Goal: Purchase product/service

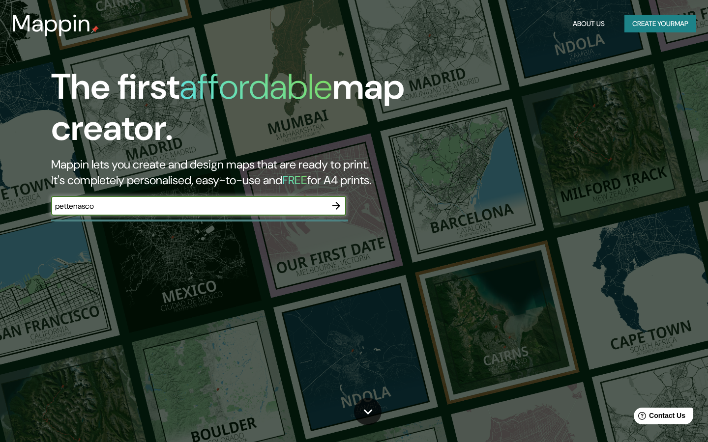
type input "pettenasco"
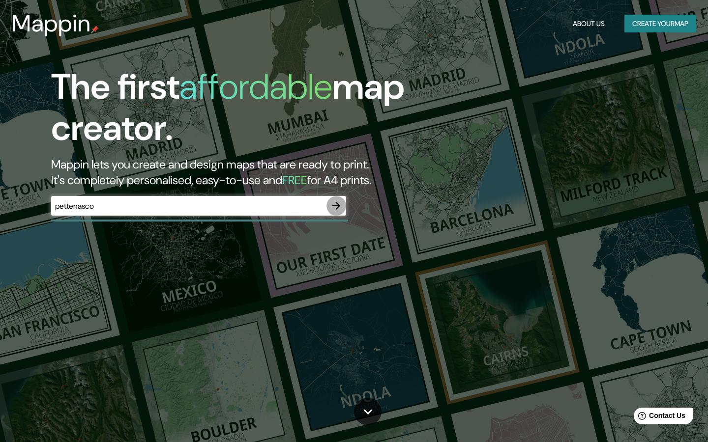
click at [334, 207] on icon "button" at bounding box center [336, 206] width 12 height 12
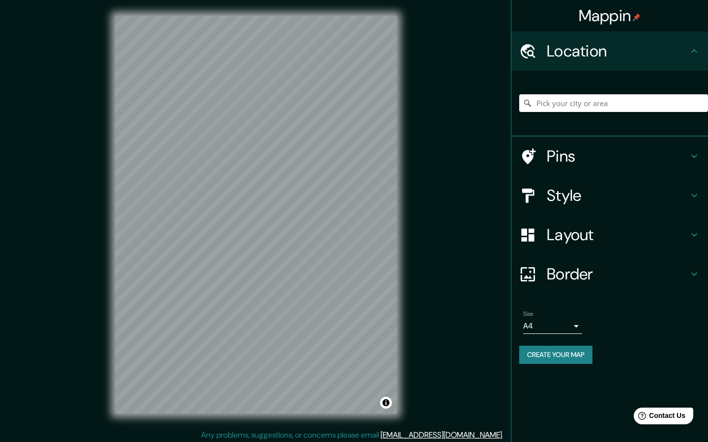
click at [704, 192] on div "Style" at bounding box center [609, 195] width 197 height 39
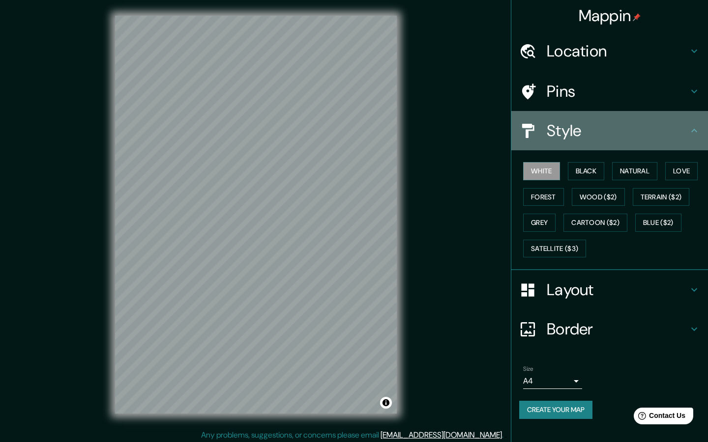
click at [690, 133] on icon at bounding box center [694, 131] width 12 height 12
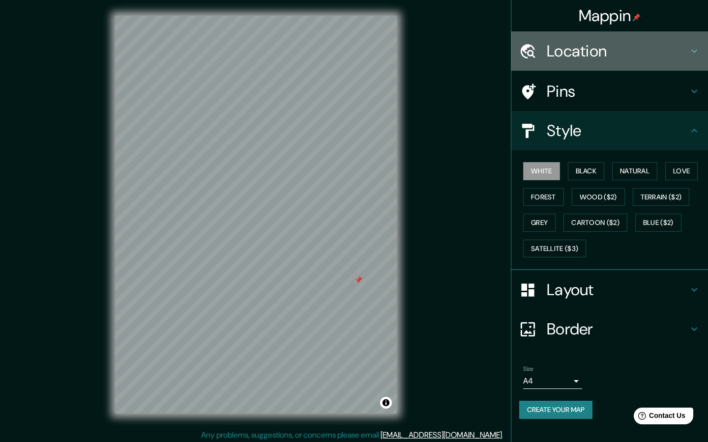
click at [689, 54] on icon at bounding box center [694, 51] width 12 height 12
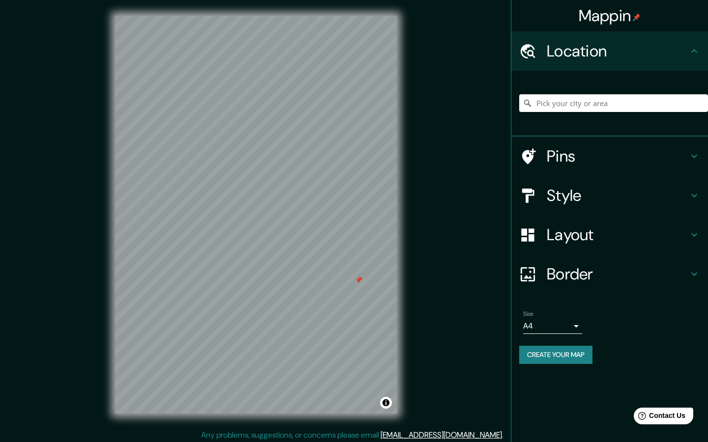
click at [569, 112] on div at bounding box center [613, 103] width 189 height 49
click at [567, 103] on input "Pick your city or area" at bounding box center [613, 103] width 189 height 18
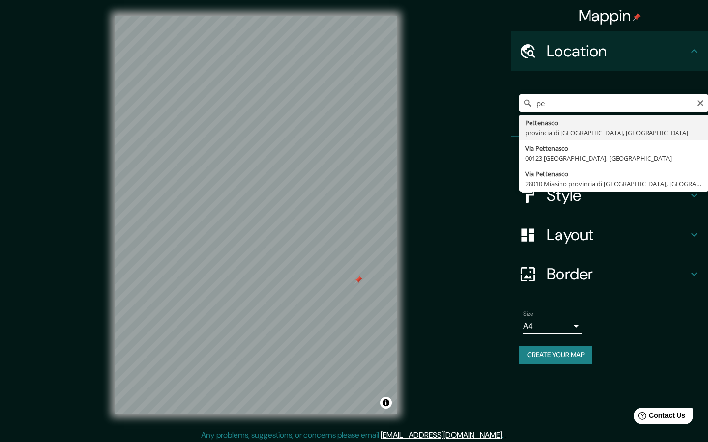
type input "p"
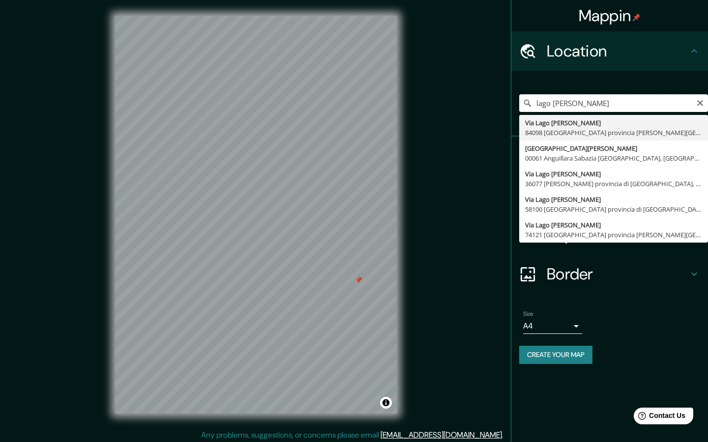
type input "[GEOGRAPHIC_DATA][PERSON_NAME] [GEOGRAPHIC_DATA] provincia [PERSON_NAME][GEOGRA…"
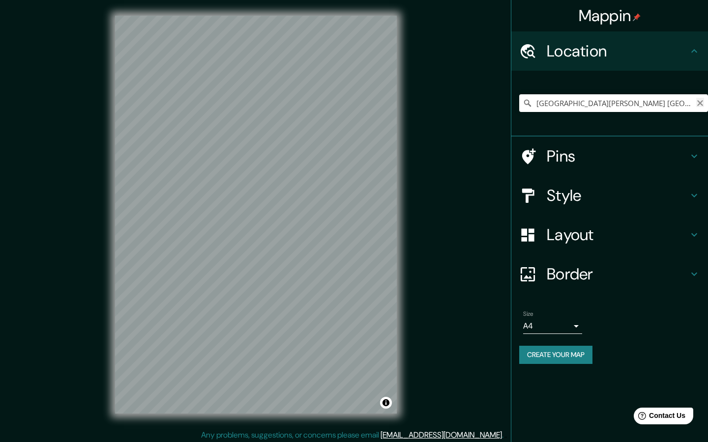
click at [698, 104] on icon "Clear" at bounding box center [700, 103] width 6 height 6
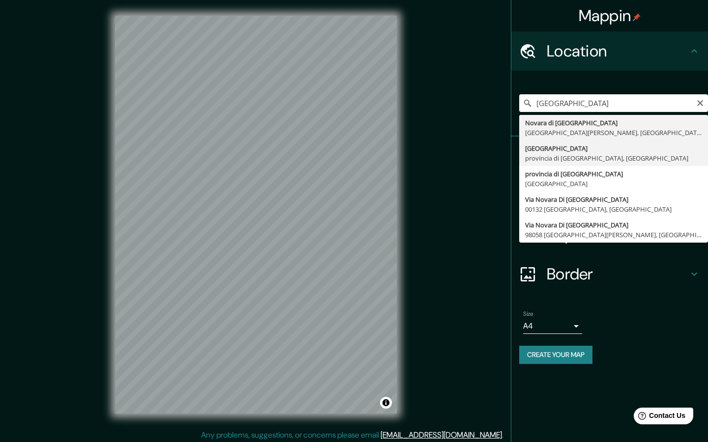
type input "[GEOGRAPHIC_DATA], [GEOGRAPHIC_DATA], [GEOGRAPHIC_DATA]"
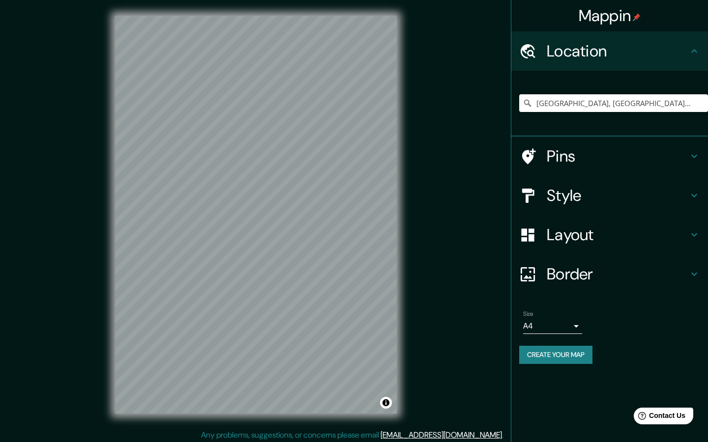
click at [691, 151] on icon at bounding box center [694, 156] width 12 height 12
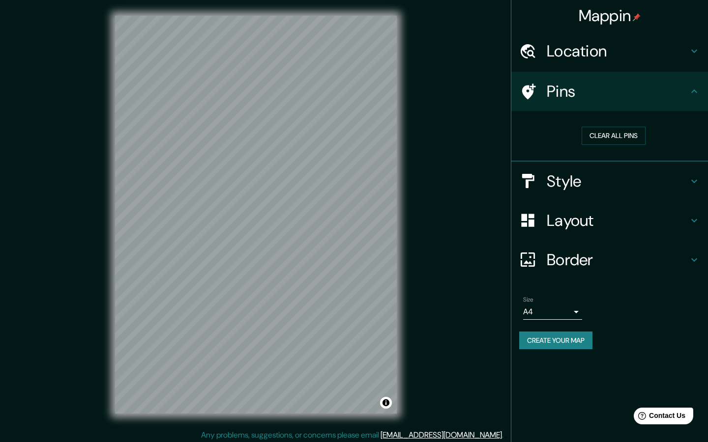
drag, startPoint x: 688, startPoint y: 99, endPoint x: 688, endPoint y: 117, distance: 18.2
click at [688, 99] on h4 "Pins" at bounding box center [617, 92] width 142 height 20
click at [687, 176] on h4 "Style" at bounding box center [617, 182] width 142 height 20
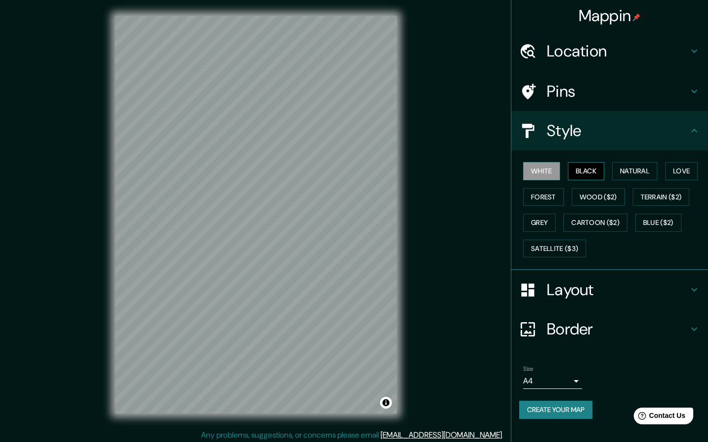
click at [589, 168] on button "Black" at bounding box center [586, 171] width 37 height 18
click at [635, 168] on button "Natural" at bounding box center [634, 171] width 45 height 18
click at [688, 175] on button "Love" at bounding box center [681, 171] width 32 height 18
click at [543, 197] on button "Forest" at bounding box center [543, 197] width 41 height 18
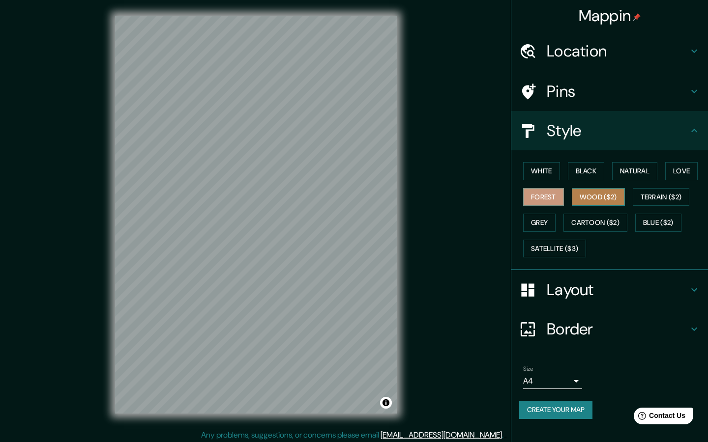
click at [592, 193] on button "Wood ($2)" at bounding box center [598, 197] width 53 height 18
click at [663, 195] on button "Terrain ($2)" at bounding box center [660, 197] width 57 height 18
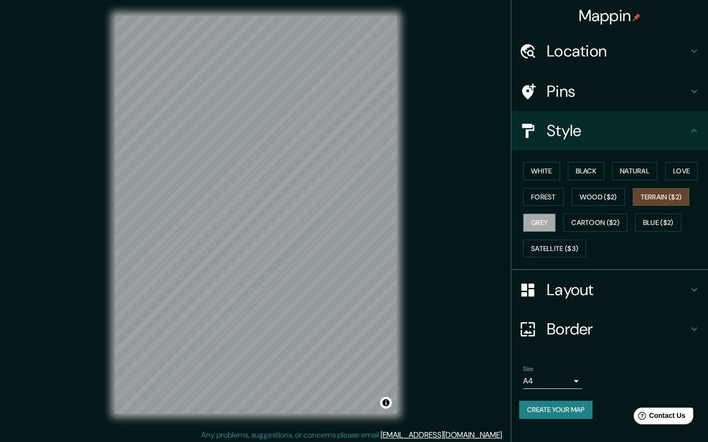
click at [534, 226] on button "Grey" at bounding box center [539, 223] width 32 height 18
click at [548, 167] on button "White" at bounding box center [541, 171] width 37 height 18
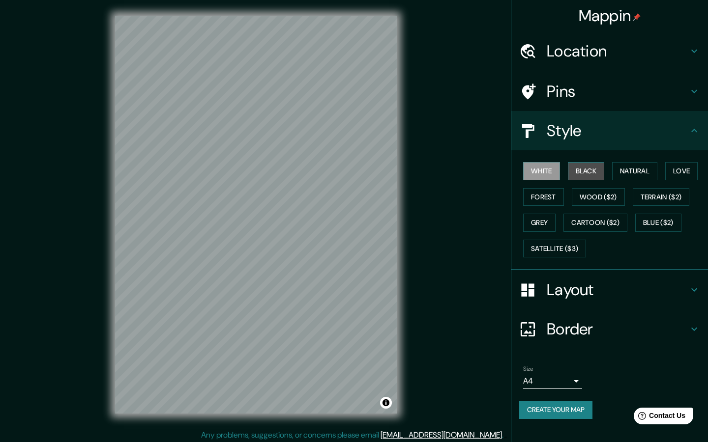
click at [587, 171] on button "Black" at bounding box center [586, 171] width 37 height 18
click at [545, 167] on button "White" at bounding box center [541, 171] width 37 height 18
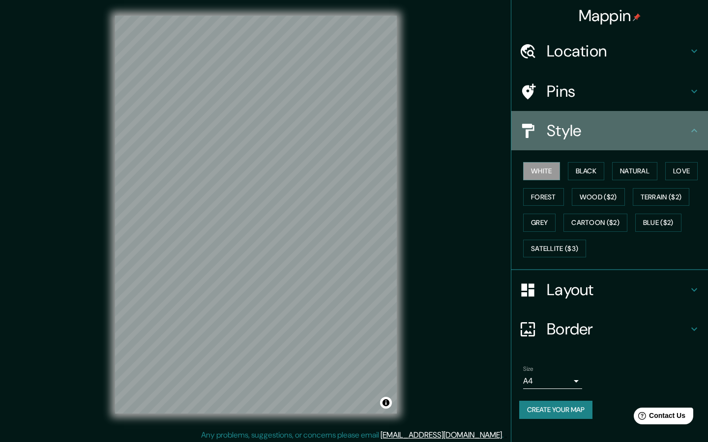
click at [644, 138] on h4 "Style" at bounding box center [617, 131] width 142 height 20
click at [692, 131] on icon at bounding box center [694, 131] width 12 height 12
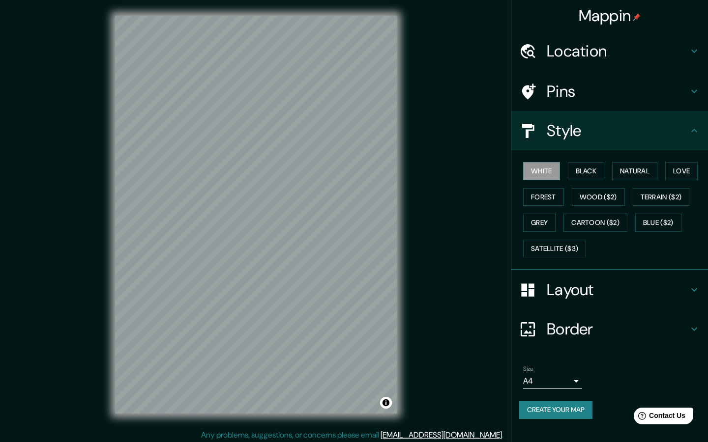
click at [689, 284] on icon at bounding box center [694, 290] width 12 height 12
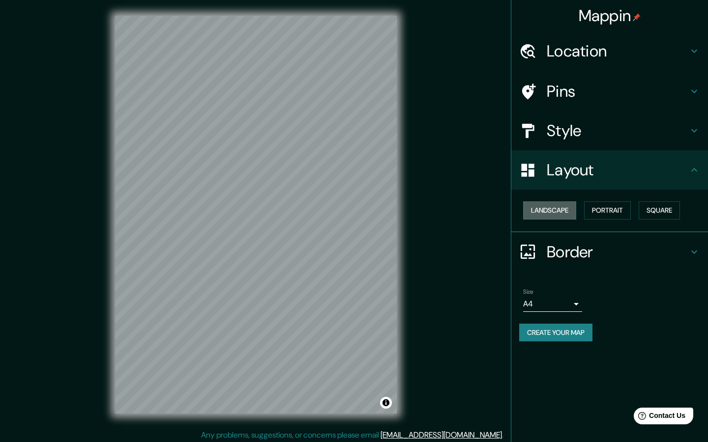
click at [556, 205] on button "Landscape" at bounding box center [549, 210] width 53 height 18
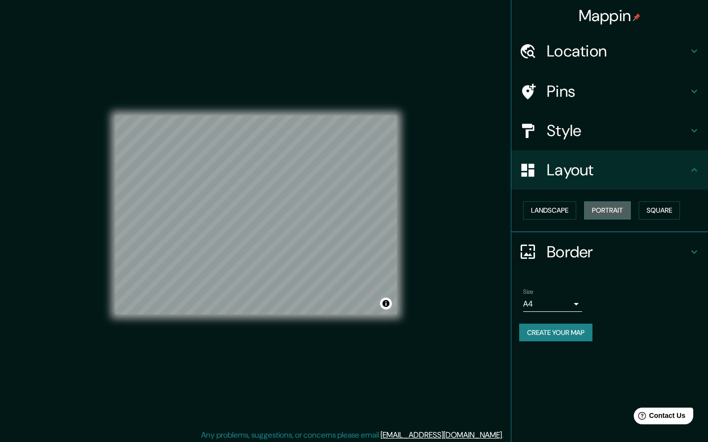
click at [616, 201] on button "Portrait" at bounding box center [607, 210] width 47 height 18
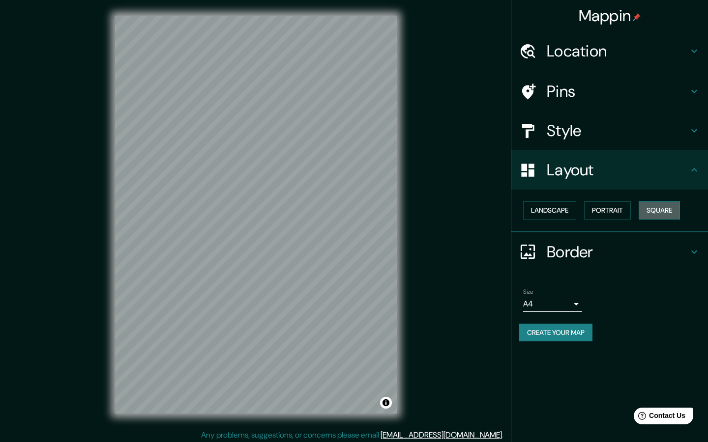
click at [659, 206] on button "Square" at bounding box center [658, 210] width 41 height 18
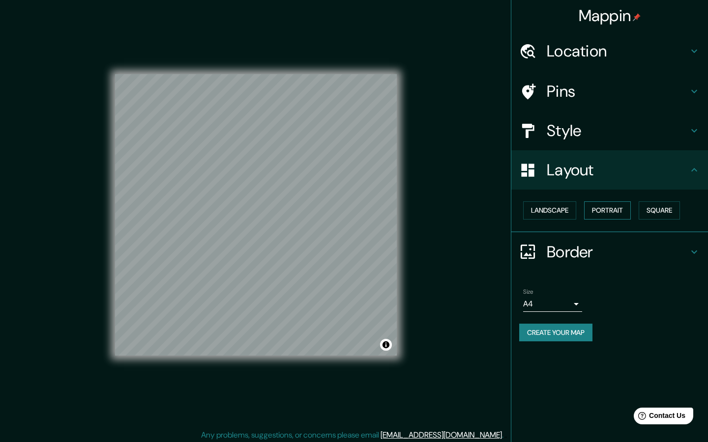
click at [615, 205] on button "Portrait" at bounding box center [607, 210] width 47 height 18
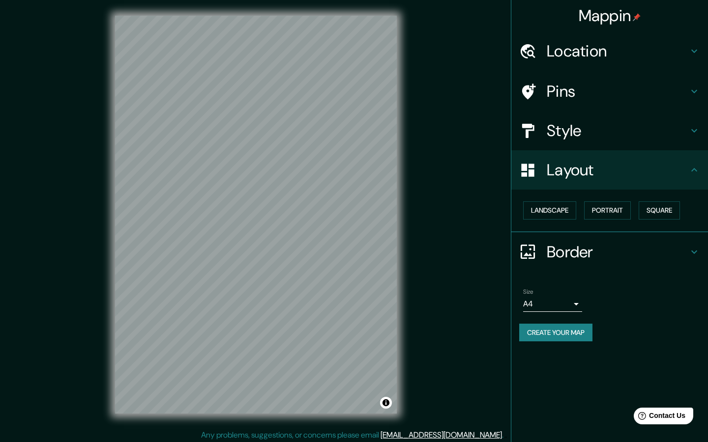
click at [690, 250] on icon at bounding box center [694, 252] width 12 height 12
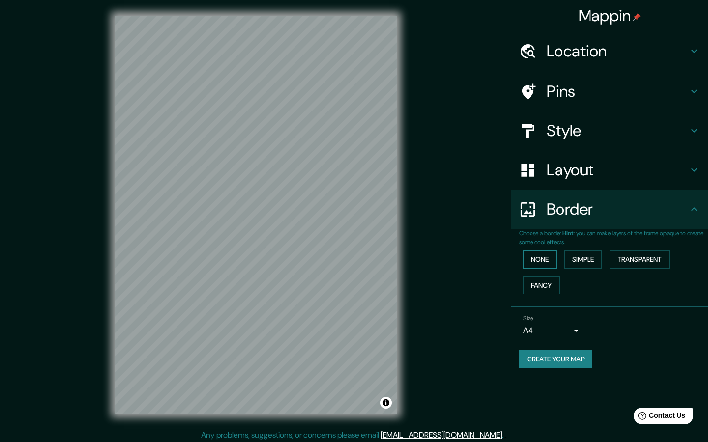
click at [538, 255] on button "None" at bounding box center [539, 260] width 33 height 18
click at [590, 259] on button "Simple" at bounding box center [582, 260] width 37 height 18
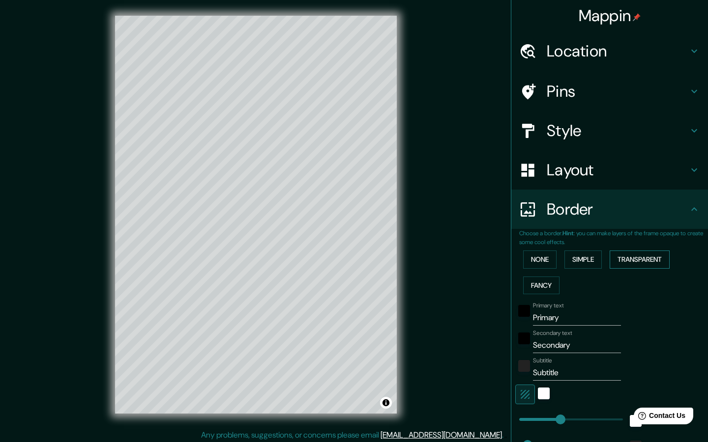
click at [619, 259] on button "Transparent" at bounding box center [639, 260] width 60 height 18
click at [549, 284] on button "Fancy" at bounding box center [541, 286] width 36 height 18
click at [578, 254] on button "Simple" at bounding box center [582, 260] width 37 height 18
click at [534, 260] on button "None" at bounding box center [539, 260] width 33 height 18
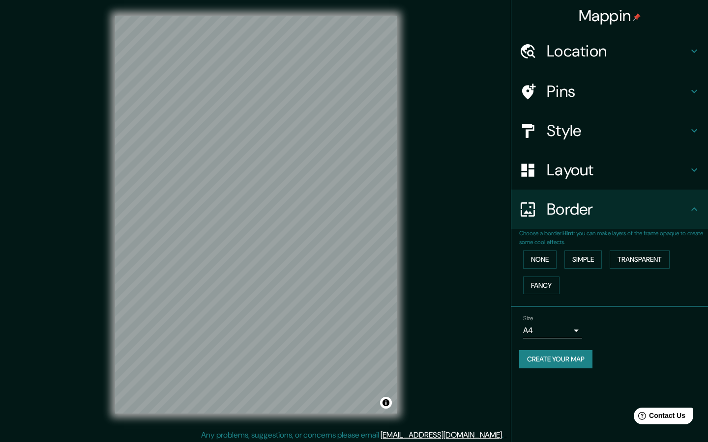
click at [575, 326] on body "Mappin Location [GEOGRAPHIC_DATA], [GEOGRAPHIC_DATA], [GEOGRAPHIC_DATA] Pins St…" at bounding box center [354, 221] width 708 height 442
click at [566, 369] on li "A3" at bounding box center [552, 366] width 59 height 18
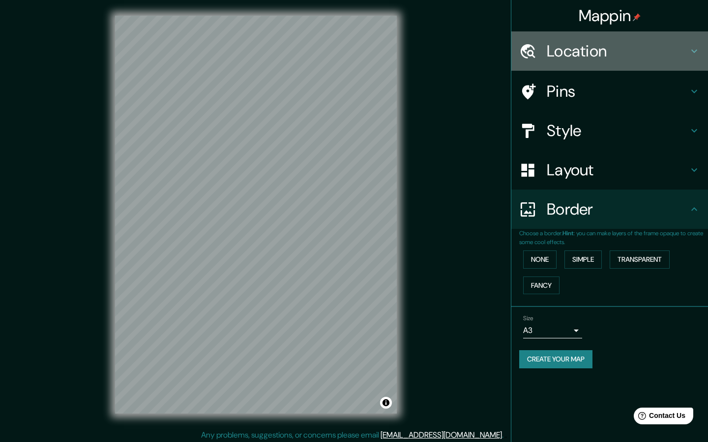
click at [703, 48] on div "Location" at bounding box center [609, 50] width 197 height 39
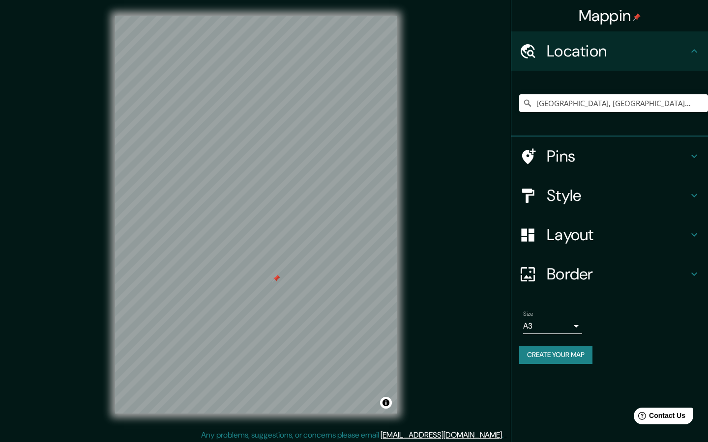
drag, startPoint x: 276, startPoint y: 282, endPoint x: 288, endPoint y: 292, distance: 15.7
click at [280, 283] on div at bounding box center [276, 279] width 8 height 8
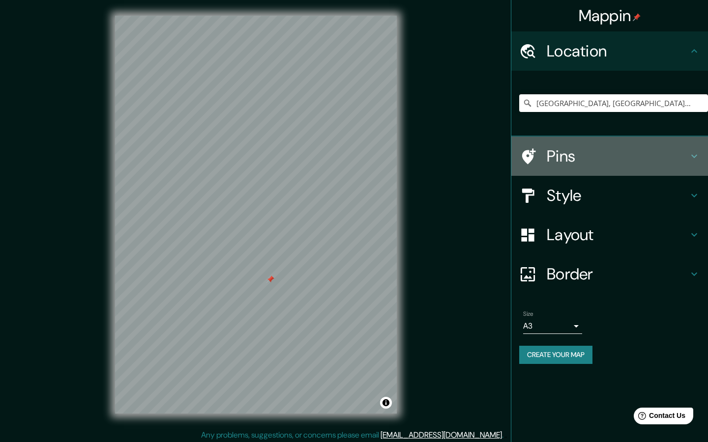
click at [681, 152] on h4 "Pins" at bounding box center [617, 156] width 142 height 20
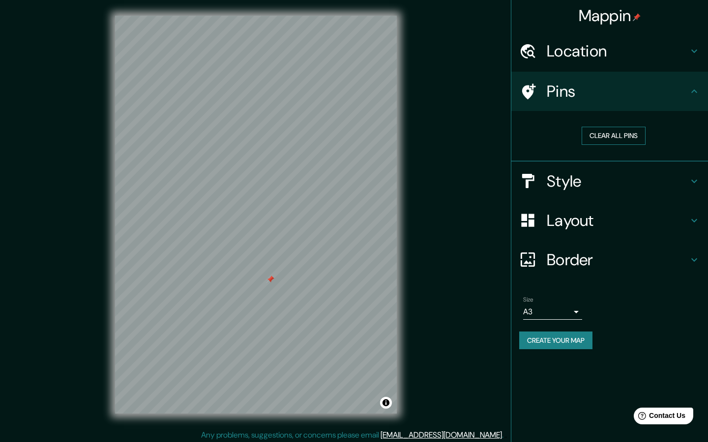
click at [612, 130] on button "Clear all pins" at bounding box center [613, 136] width 64 height 18
click at [389, 403] on button "Toggle attribution" at bounding box center [386, 403] width 12 height 12
click at [349, 403] on link "Improve this map" at bounding box center [353, 403] width 49 height 7
click at [573, 184] on h4 "Style" at bounding box center [617, 182] width 142 height 20
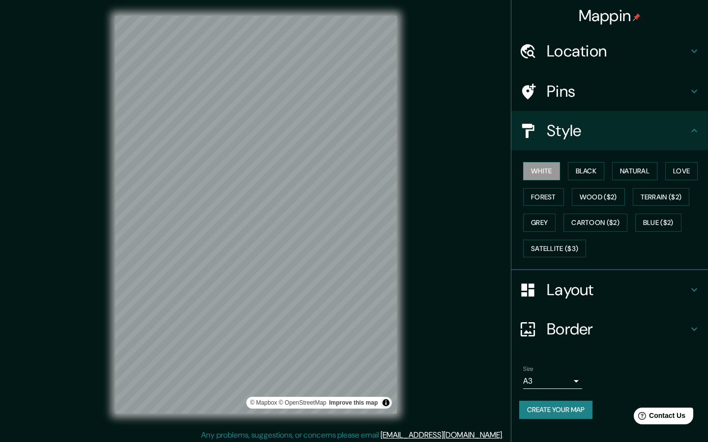
click at [612, 168] on div "White Black Natural Love Forest Wood ($2) Terrain ($2) Grey Cartoon ($2) Blue (…" at bounding box center [613, 209] width 189 height 103
click at [619, 170] on button "Natural" at bounding box center [634, 171] width 45 height 18
click at [595, 170] on button "Black" at bounding box center [586, 171] width 37 height 18
click at [557, 169] on button "White" at bounding box center [541, 171] width 37 height 18
click at [591, 170] on button "Black" at bounding box center [586, 171] width 37 height 18
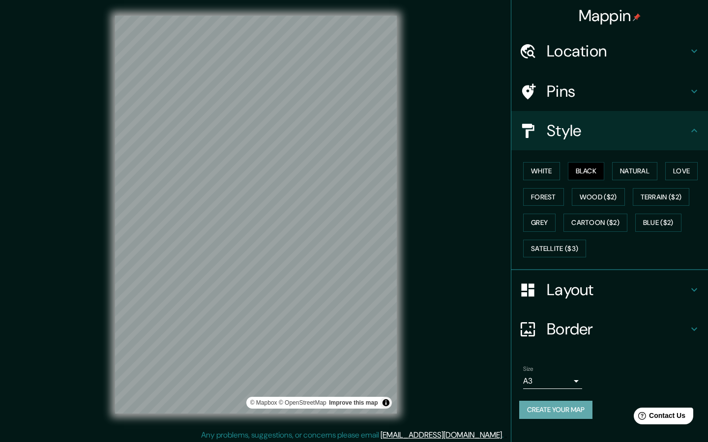
click at [563, 409] on button "Create your map" at bounding box center [555, 410] width 73 height 18
click at [627, 368] on div "Size A3 a4" at bounding box center [609, 377] width 181 height 31
click at [575, 407] on button "Create your map" at bounding box center [555, 410] width 73 height 18
click at [693, 129] on icon at bounding box center [694, 130] width 6 height 3
click at [694, 129] on icon at bounding box center [694, 131] width 12 height 12
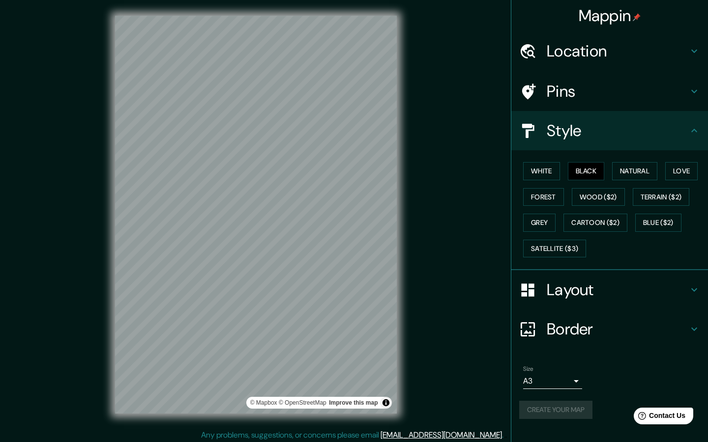
click at [683, 59] on h4 "Location" at bounding box center [617, 51] width 142 height 20
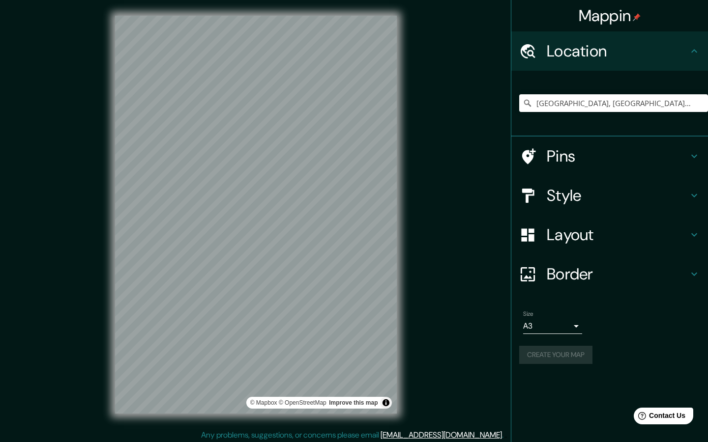
click at [683, 59] on h4 "Location" at bounding box center [617, 51] width 142 height 20
click at [568, 364] on div "Size A3 a4 Create your map" at bounding box center [609, 339] width 181 height 65
click at [571, 327] on body "Mappin Location [GEOGRAPHIC_DATA], [GEOGRAPHIC_DATA], [GEOGRAPHIC_DATA] Pins St…" at bounding box center [354, 221] width 708 height 442
click at [541, 355] on li "A3" at bounding box center [552, 362] width 59 height 18
click at [544, 346] on div "Create your map" at bounding box center [609, 355] width 181 height 18
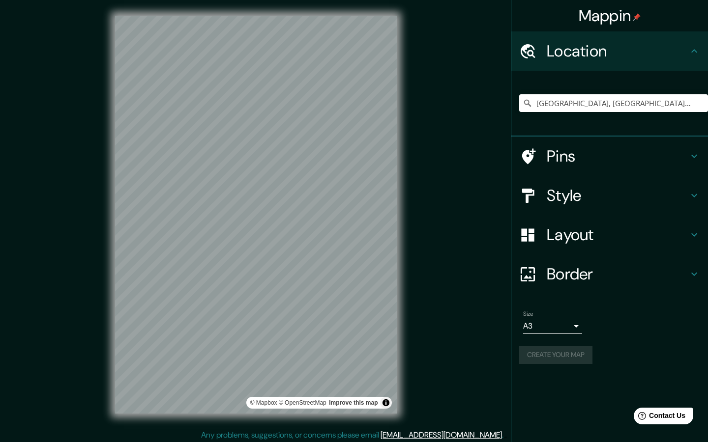
click at [544, 331] on body "Mappin Location [GEOGRAPHIC_DATA], [GEOGRAPHIC_DATA], [GEOGRAPHIC_DATA] Pins St…" at bounding box center [354, 221] width 708 height 442
click at [541, 345] on li "A4" at bounding box center [552, 345] width 59 height 18
type input "single"
click at [536, 361] on div "Size A4 single Create your map" at bounding box center [609, 339] width 181 height 65
click at [537, 355] on button "Create your map" at bounding box center [555, 355] width 73 height 18
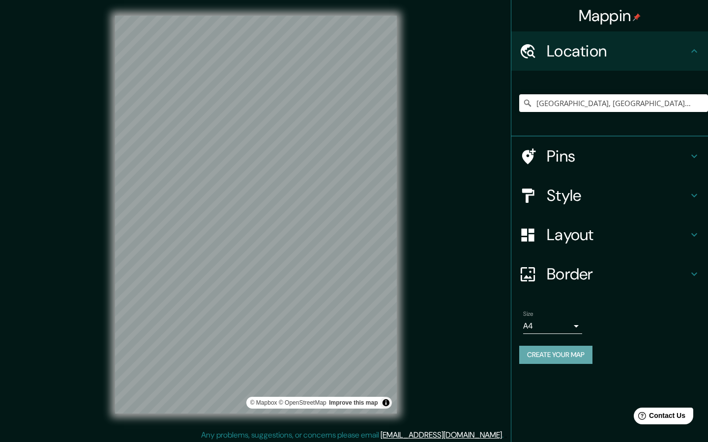
click at [538, 355] on div "Create your map" at bounding box center [609, 355] width 181 height 18
click at [547, 350] on button "Create your map" at bounding box center [555, 355] width 73 height 18
click at [387, 403] on button "Toggle attribution" at bounding box center [386, 403] width 12 height 12
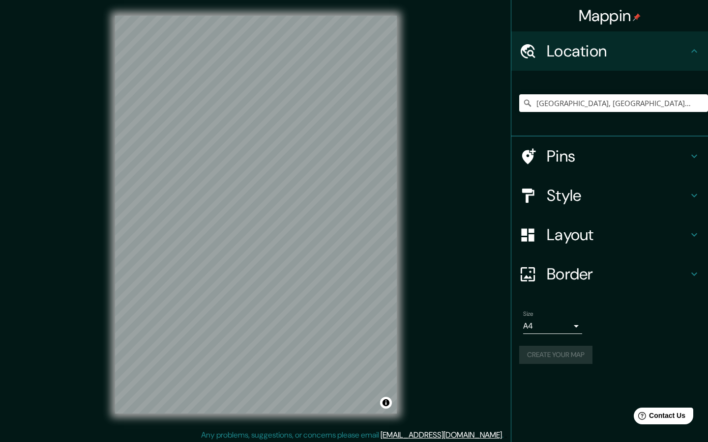
click at [480, 365] on div "Mappin Location [GEOGRAPHIC_DATA], [GEOGRAPHIC_DATA], [GEOGRAPHIC_DATA] Pins St…" at bounding box center [354, 222] width 708 height 445
click at [443, 374] on div "Mappin Location [GEOGRAPHIC_DATA], [GEOGRAPHIC_DATA], [GEOGRAPHIC_DATA] Pins St…" at bounding box center [354, 222] width 708 height 445
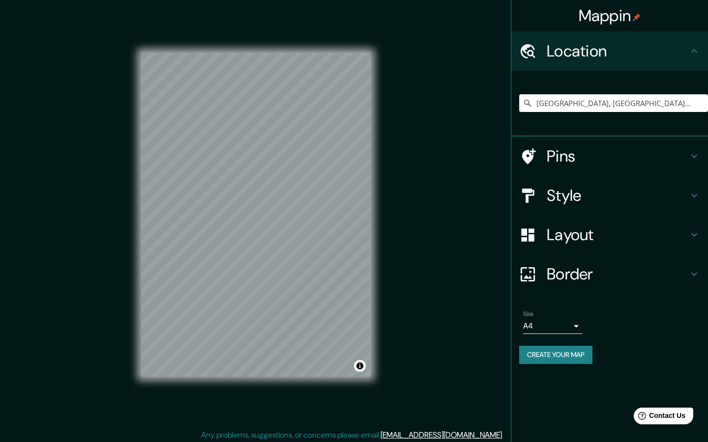
click at [574, 196] on h4 "Style" at bounding box center [617, 196] width 142 height 20
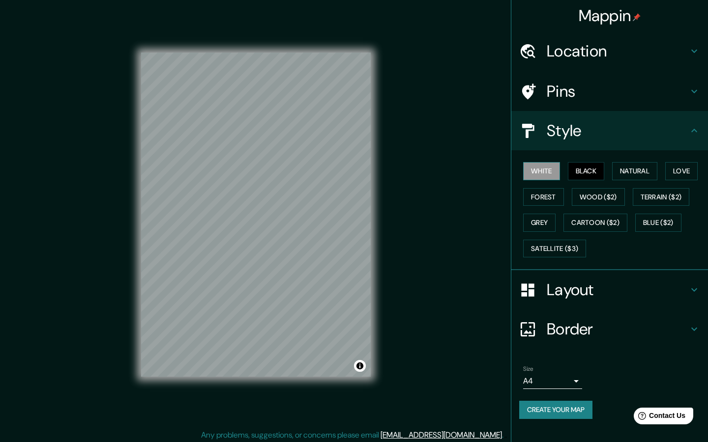
click at [549, 163] on button "White" at bounding box center [541, 171] width 37 height 18
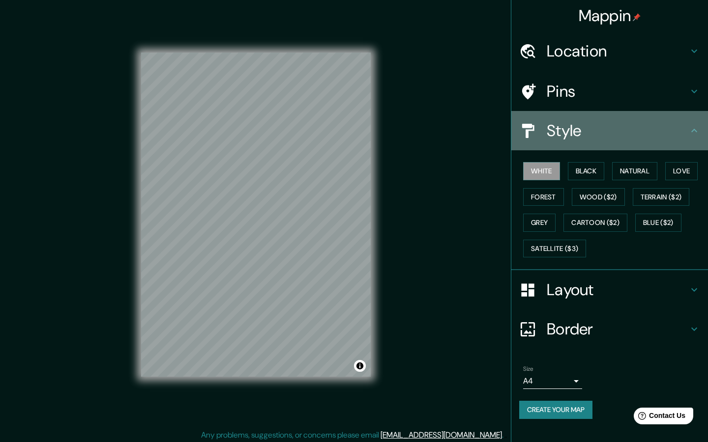
click at [696, 131] on icon at bounding box center [694, 130] width 6 height 3
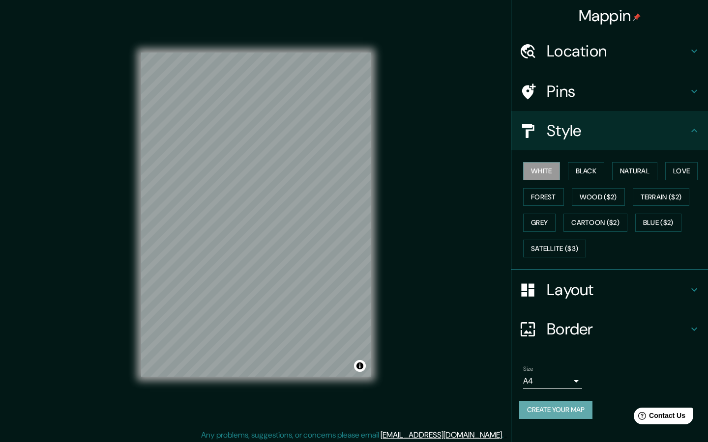
click at [547, 406] on button "Create your map" at bounding box center [555, 410] width 73 height 18
click at [581, 171] on button "Black" at bounding box center [586, 171] width 37 height 18
click at [548, 171] on button "White" at bounding box center [541, 171] width 37 height 18
